Goal: Browse casually: Explore the website without a specific task or goal

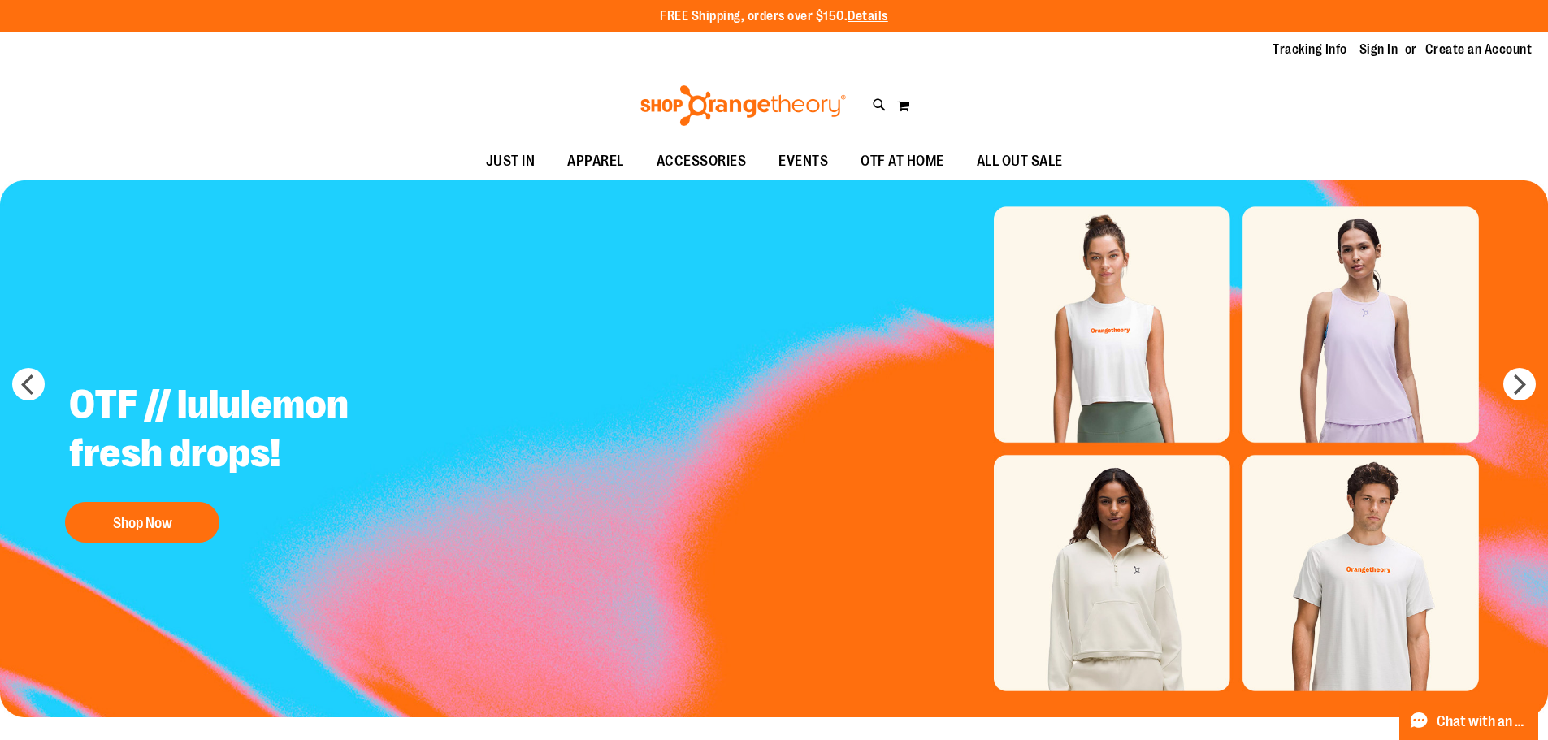
click at [1176, 559] on img "Slide 1 of 5" at bounding box center [774, 448] width 1548 height 537
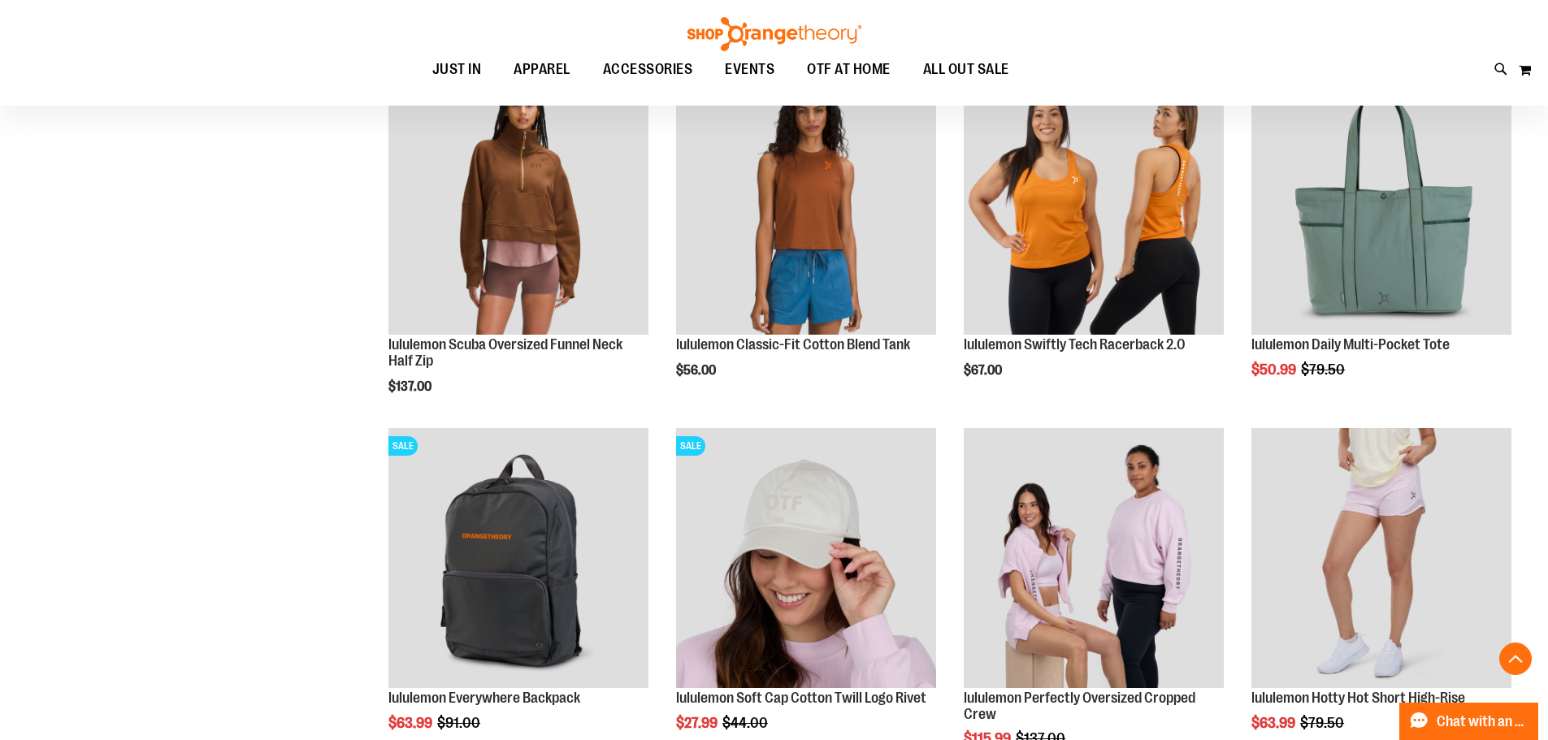
scroll to position [1218, 0]
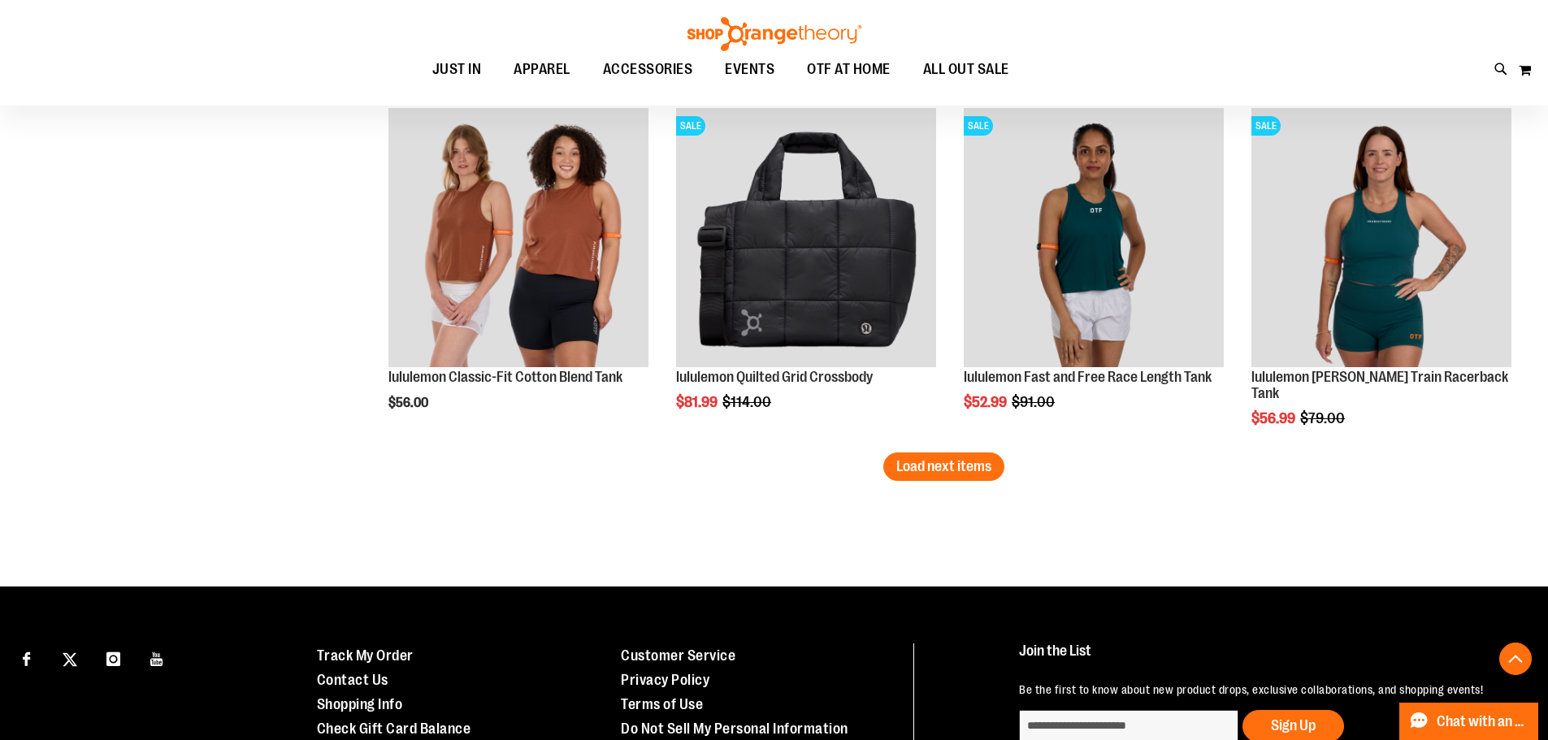
scroll to position [3086, 0]
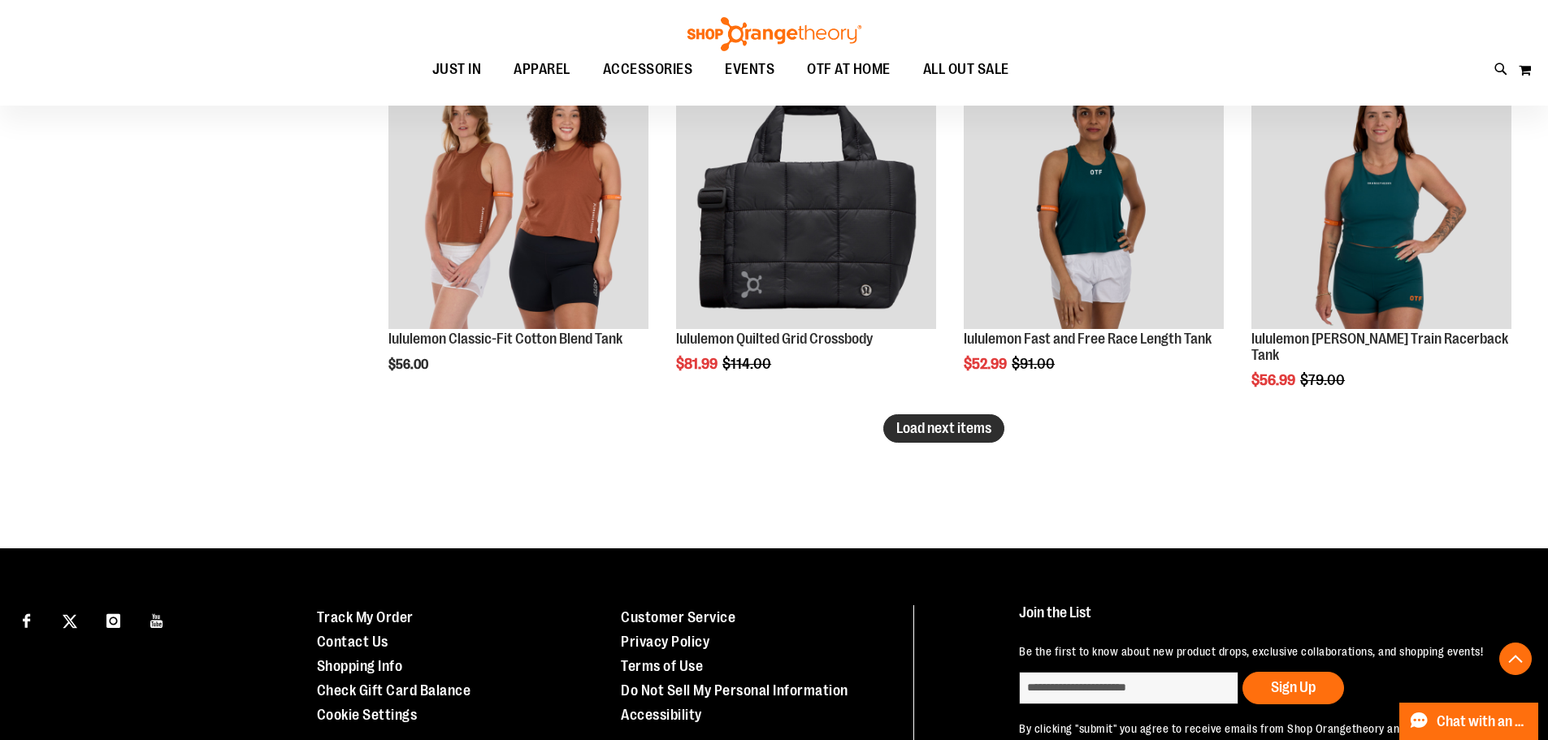
click at [947, 417] on button "Load next items" at bounding box center [943, 428] width 121 height 28
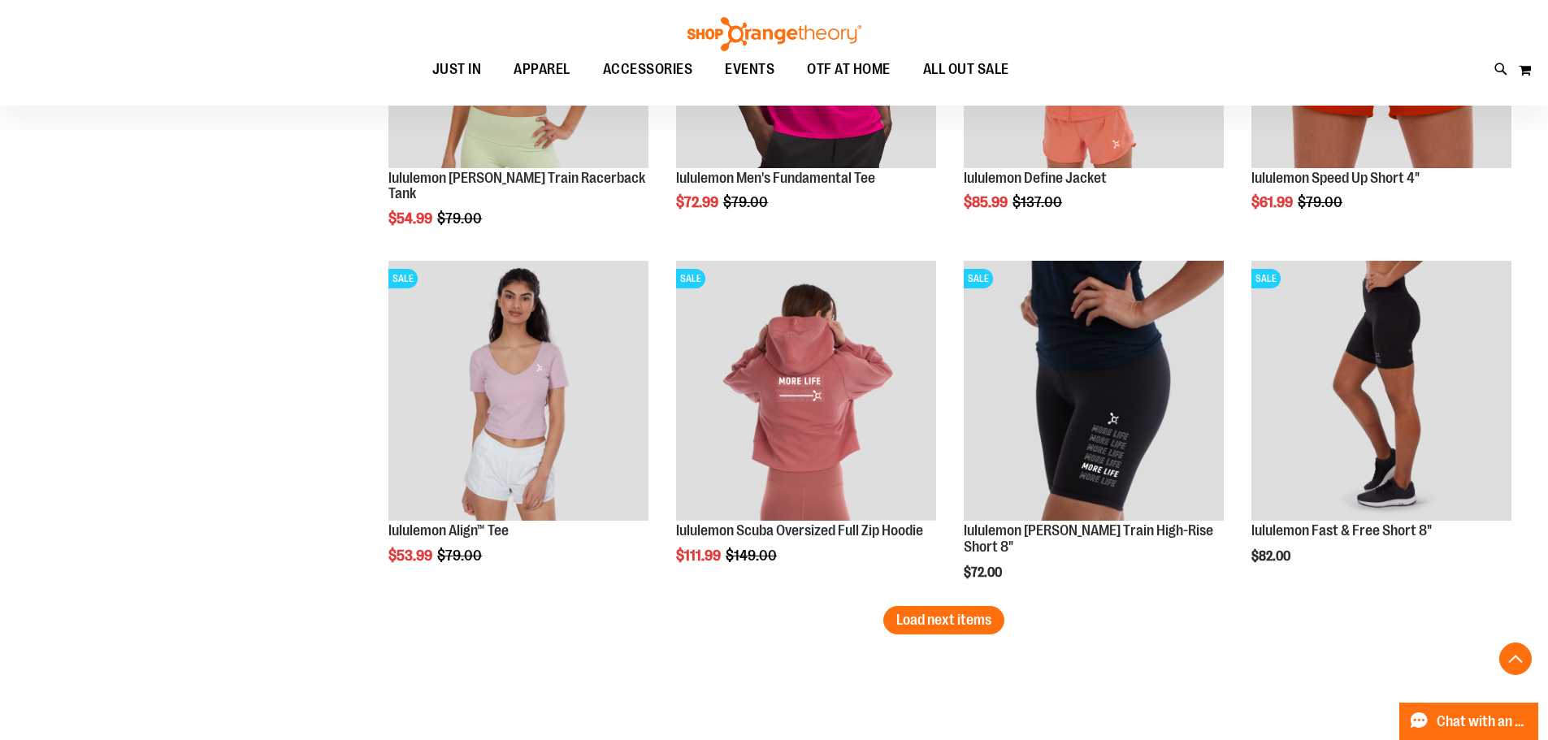
scroll to position [3980, 0]
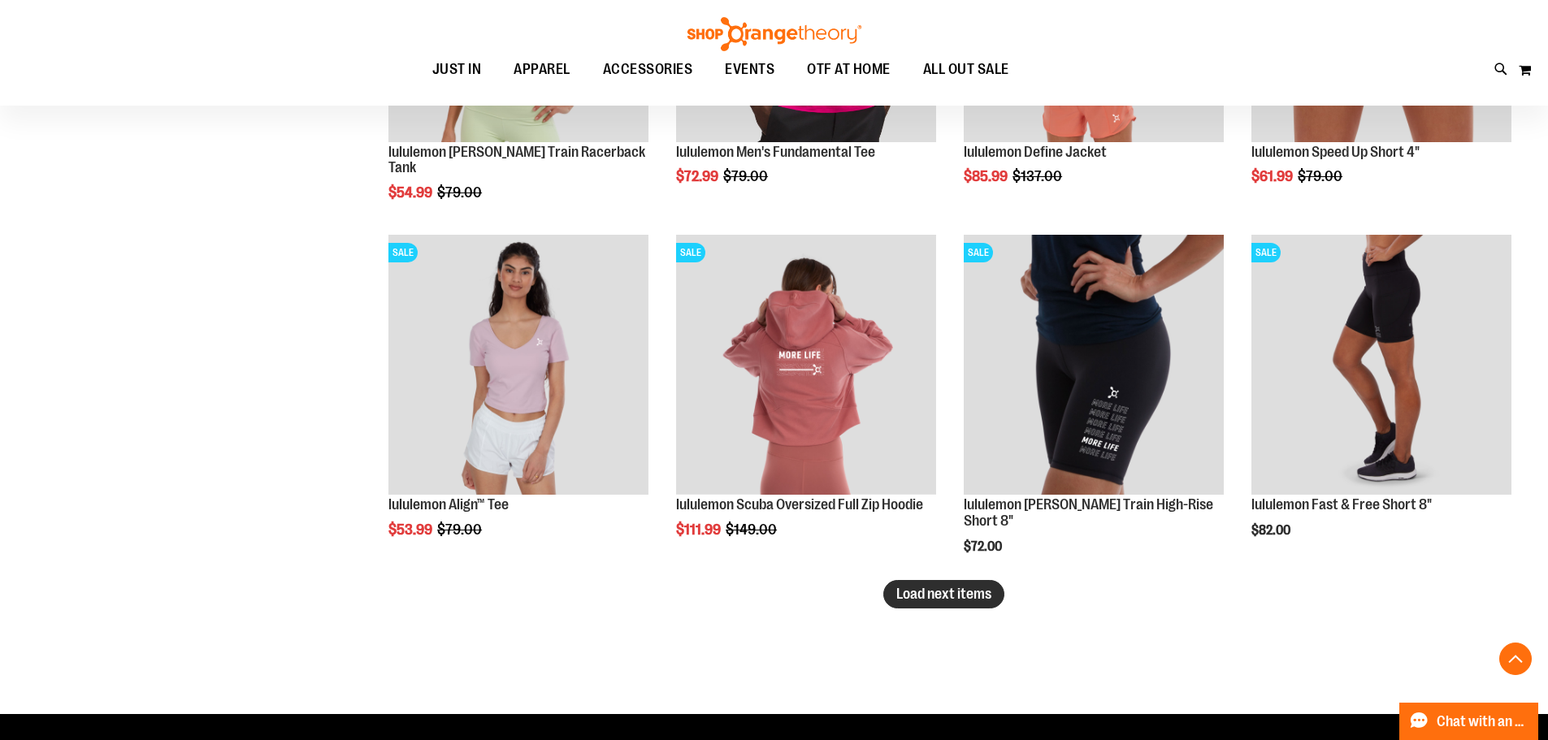
click at [981, 596] on span "Load next items" at bounding box center [943, 594] width 95 height 16
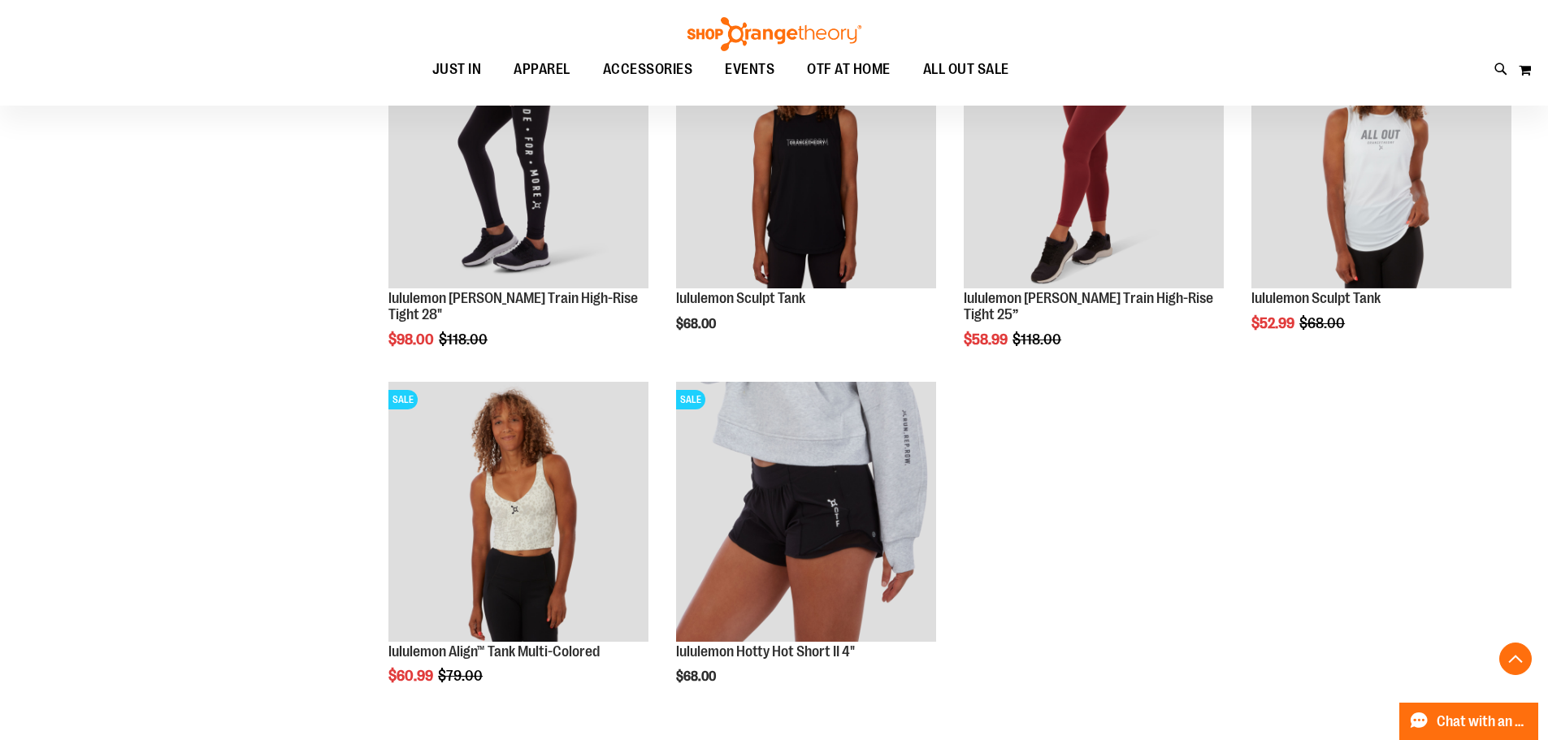
scroll to position [4468, 0]
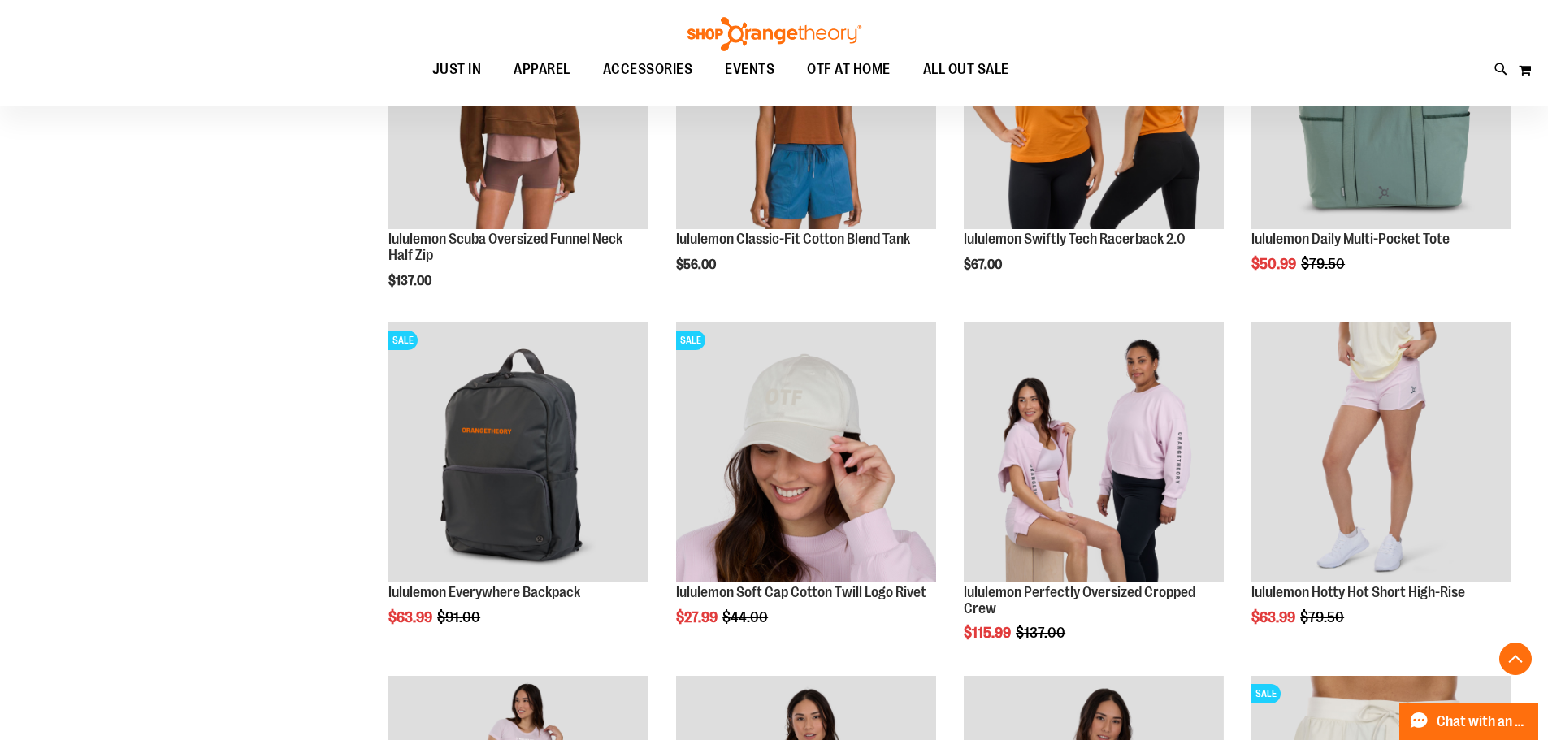
scroll to position [1299, 0]
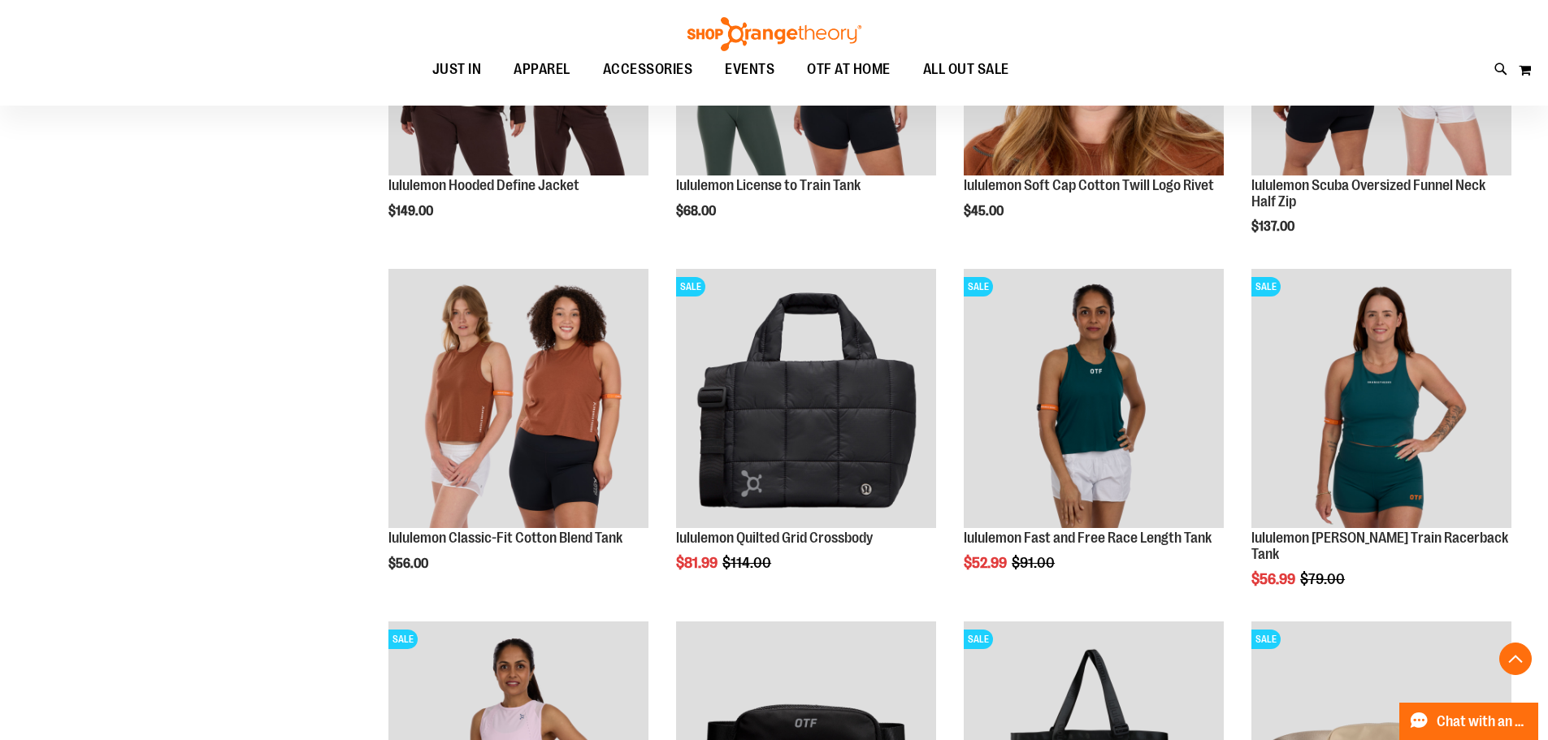
scroll to position [2924, 0]
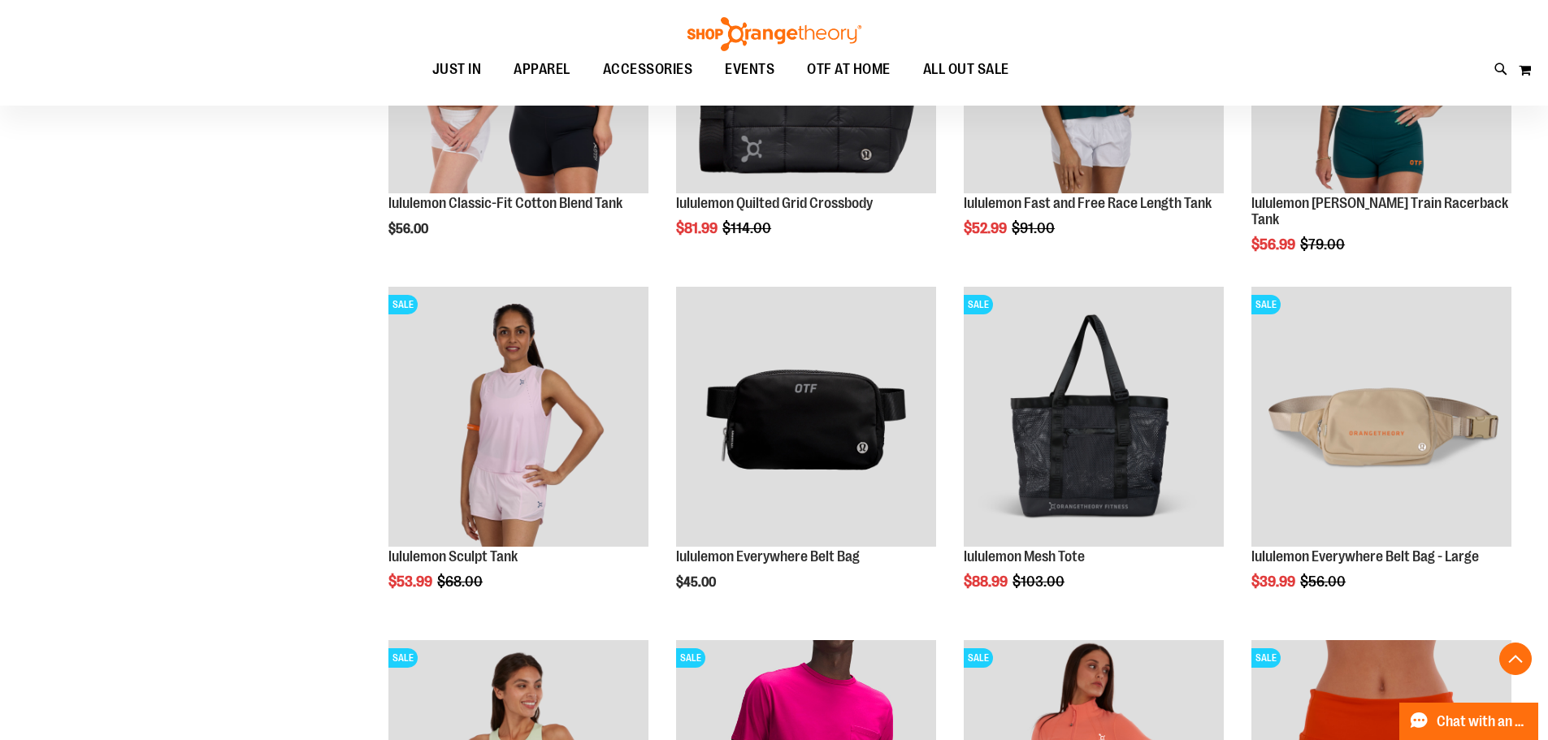
scroll to position [3249, 0]
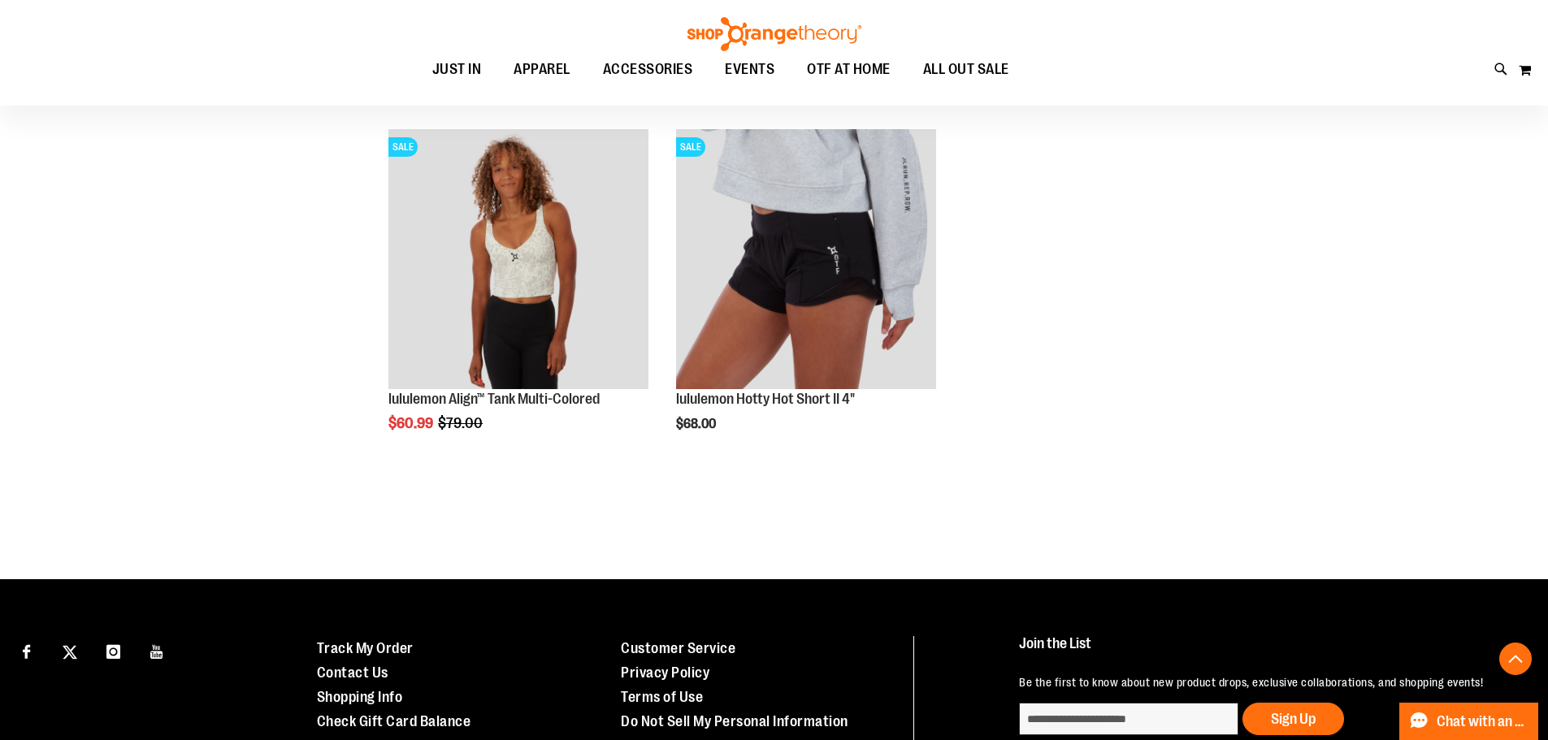
scroll to position [4549, 0]
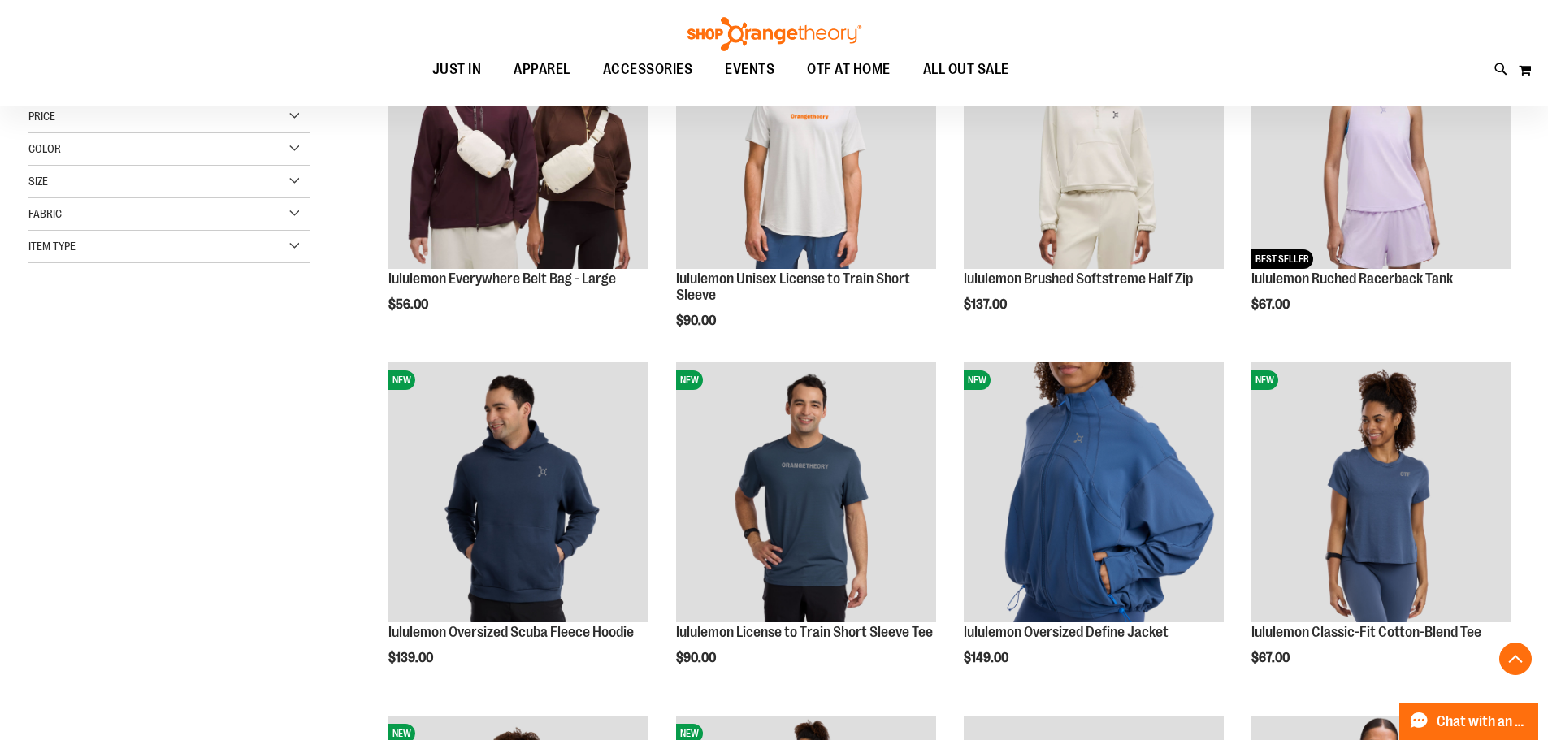
scroll to position [243, 0]
